Goal: Task Accomplishment & Management: Complete application form

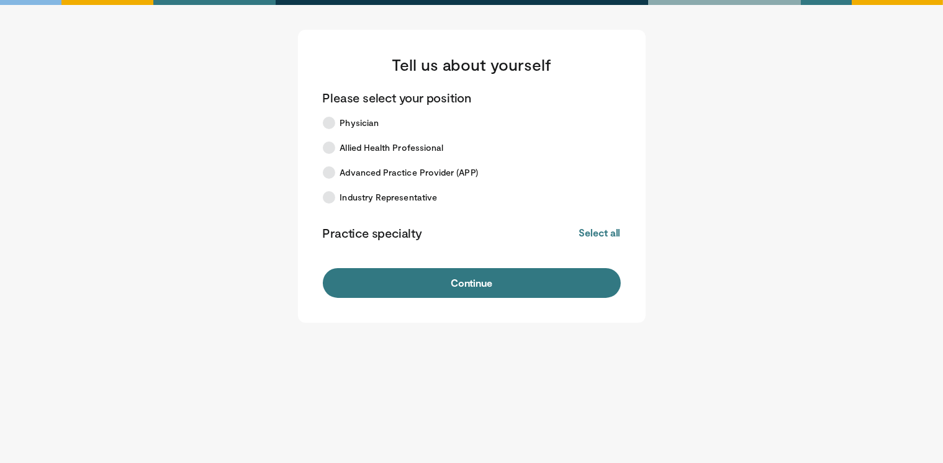
click at [359, 228] on p "Practice specialty" at bounding box center [372, 233] width 99 height 16
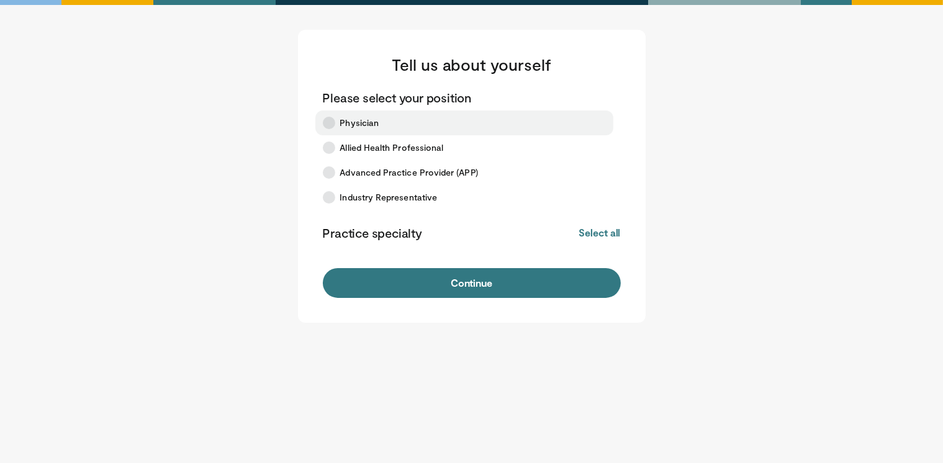
click at [333, 114] on label "Physician" at bounding box center [464, 123] width 298 height 25
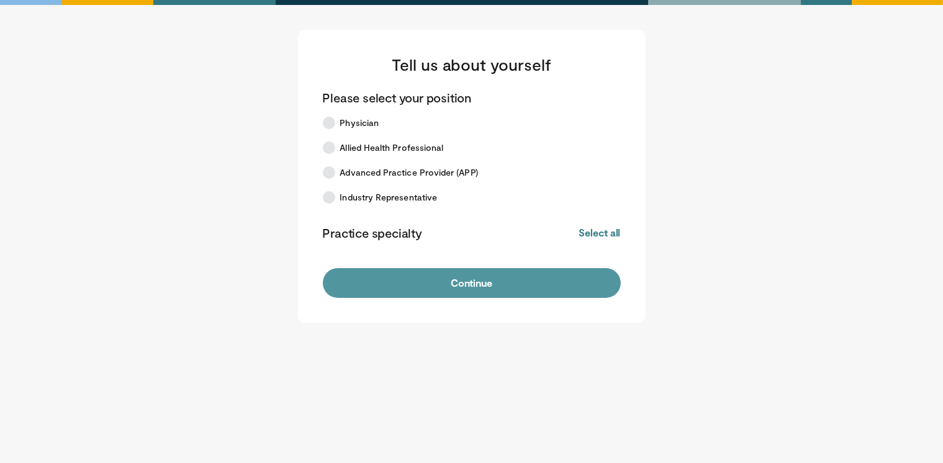
click at [512, 276] on button "Continue" at bounding box center [472, 283] width 298 height 30
